Goal: Information Seeking & Learning: Learn about a topic

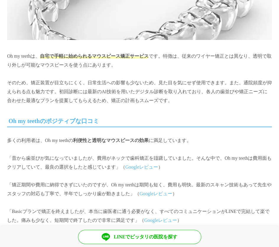
scroll to position [394, 0]
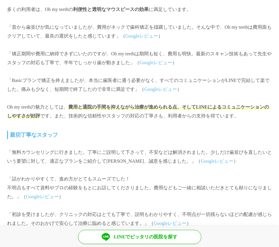
scroll to position [542, 0]
